Goal: Navigation & Orientation: Find specific page/section

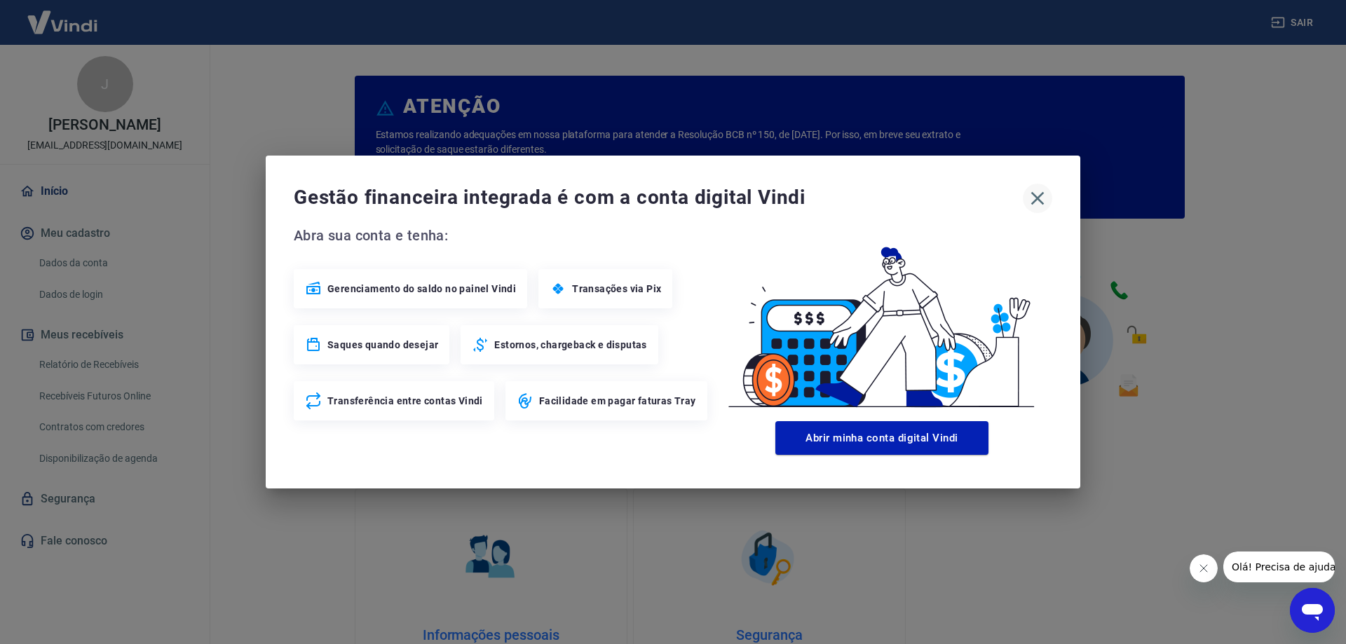
click at [1033, 191] on icon "button" at bounding box center [1038, 198] width 22 height 22
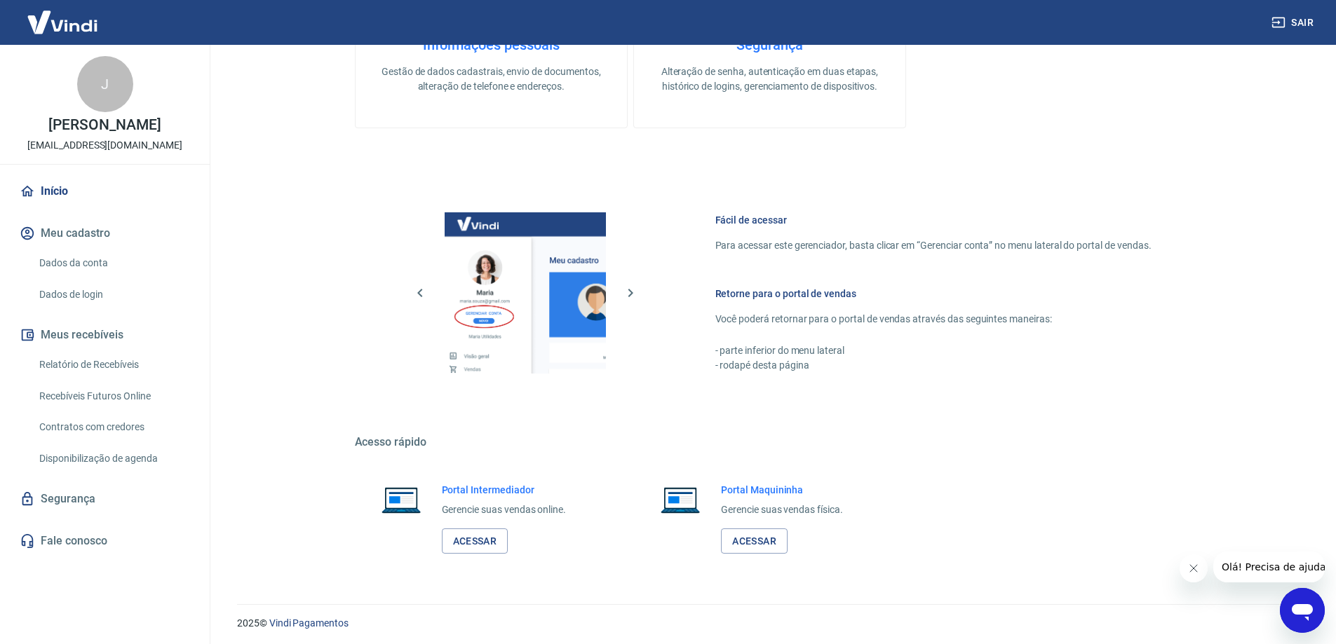
scroll to position [594, 0]
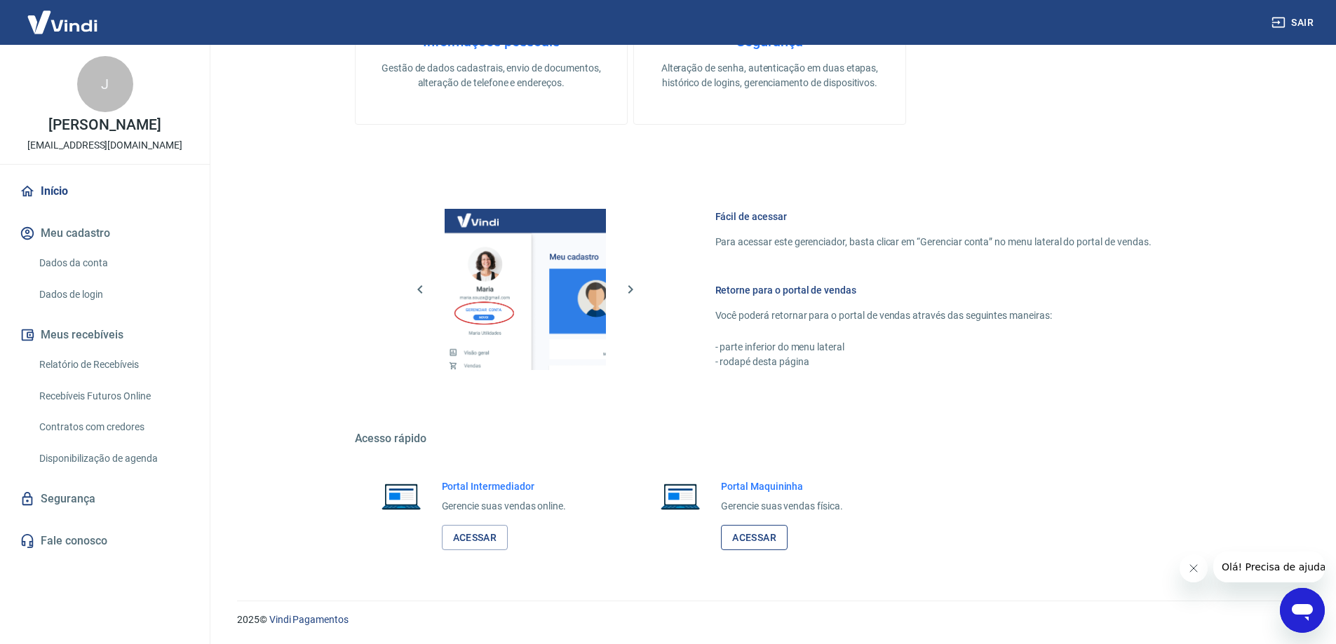
click at [750, 532] on link "Acessar" at bounding box center [754, 538] width 67 height 26
click at [504, 541] on link "Acessar" at bounding box center [475, 538] width 67 height 26
